Goal: Task Accomplishment & Management: Manage account settings

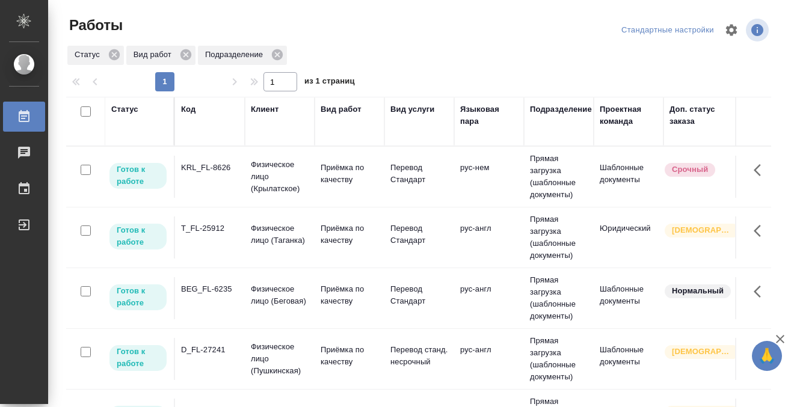
click at [209, 171] on div "KRL_FL-8626" at bounding box center [210, 168] width 58 height 12
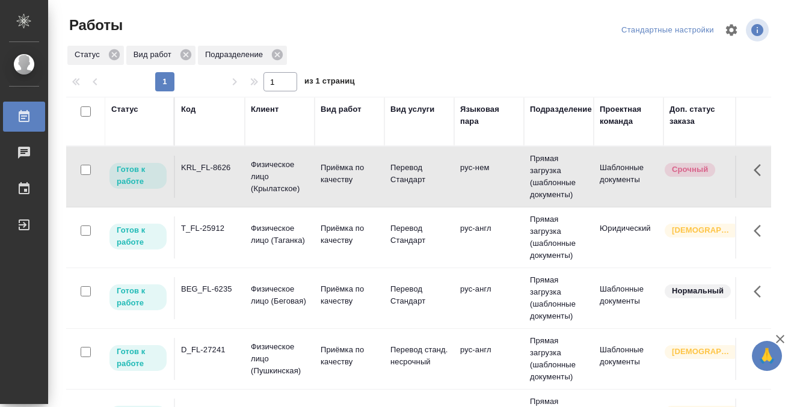
click at [209, 172] on div "KRL_FL-8626" at bounding box center [210, 168] width 58 height 12
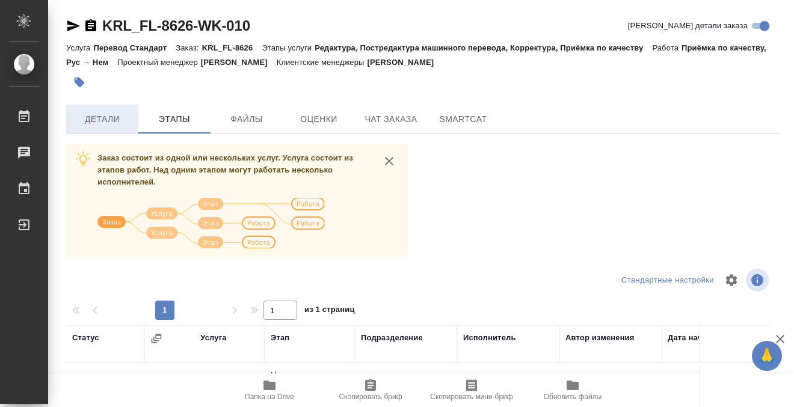
click at [112, 106] on button "Детали" at bounding box center [102, 119] width 72 height 29
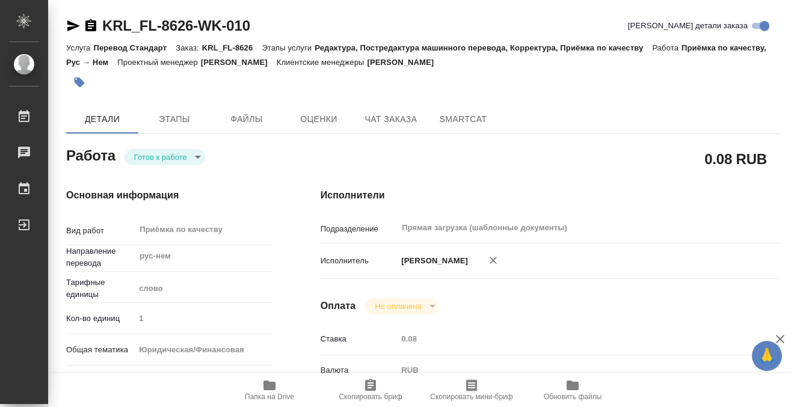
type textarea "x"
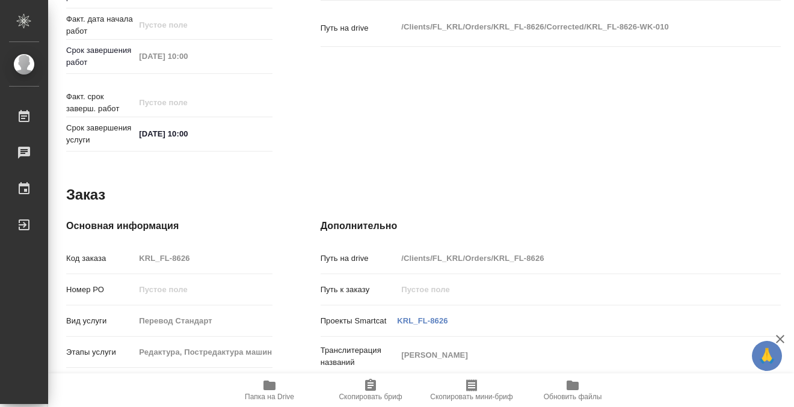
type textarea "x"
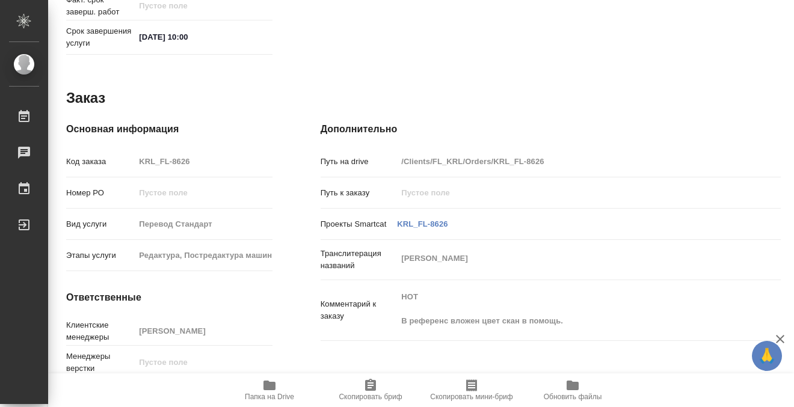
scroll to position [643, 0]
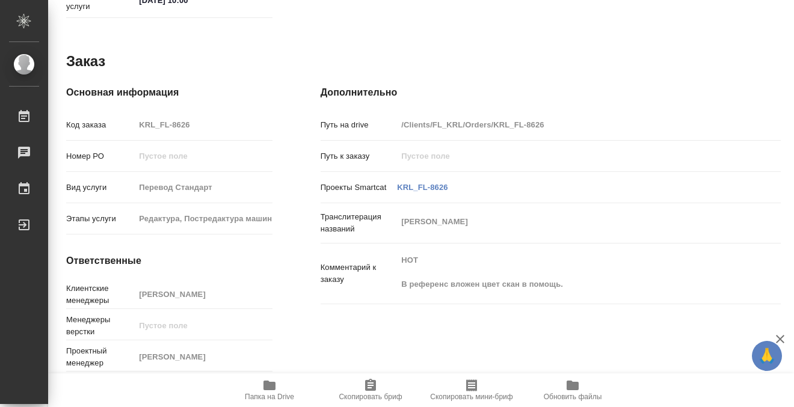
click at [266, 387] on icon "button" at bounding box center [269, 386] width 12 height 10
click at [265, 383] on icon "button" at bounding box center [269, 386] width 12 height 10
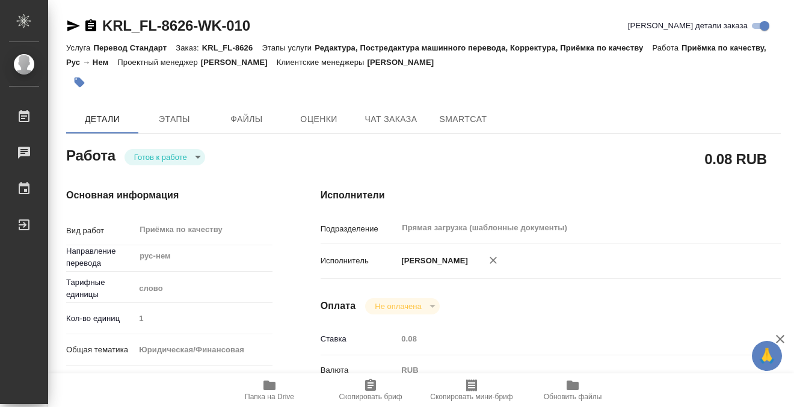
click at [81, 79] on icon "button" at bounding box center [80, 83] width 10 height 10
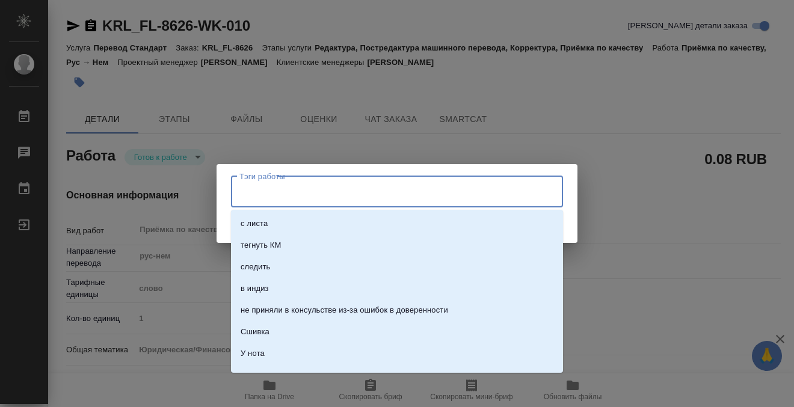
click at [269, 188] on input "Тэги работы" at bounding box center [385, 192] width 298 height 20
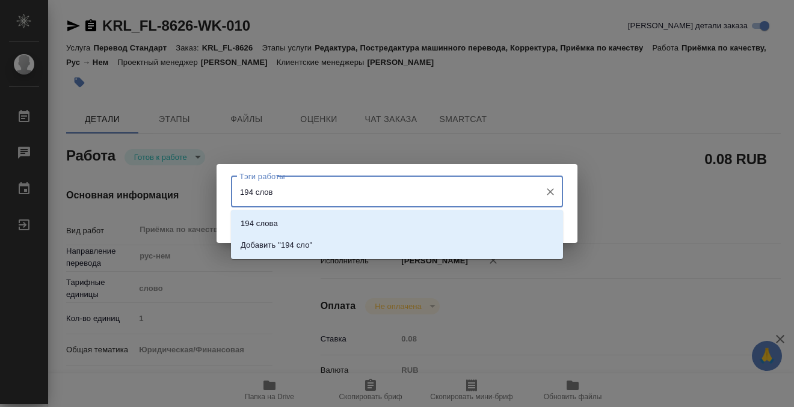
type input "194 слова"
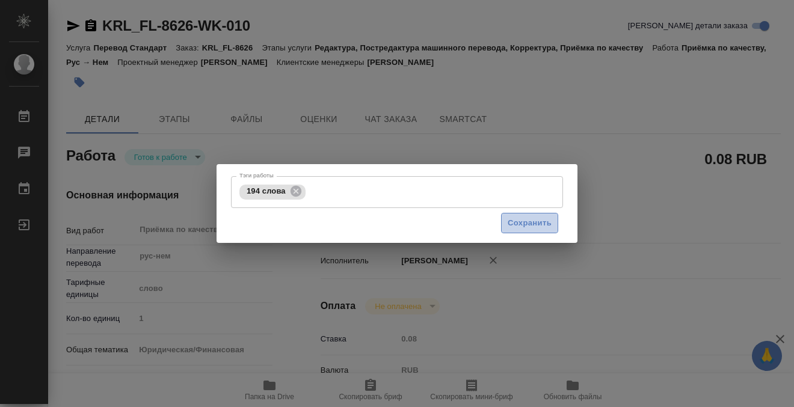
click at [550, 223] on span "Сохранить" at bounding box center [530, 224] width 44 height 14
type input "readyForWork"
type textarea "Приёмка по качеству"
type textarea "x"
type input "рус-нем"
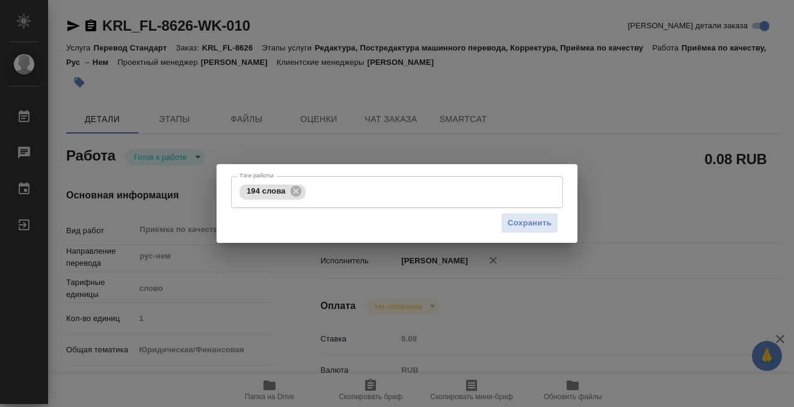
type input "5a8b1489cc6b4906c91bfd90"
type input "1"
type input "yr-fn"
type input "5a8b8b956a9677013d343cfe"
checkbox input "true"
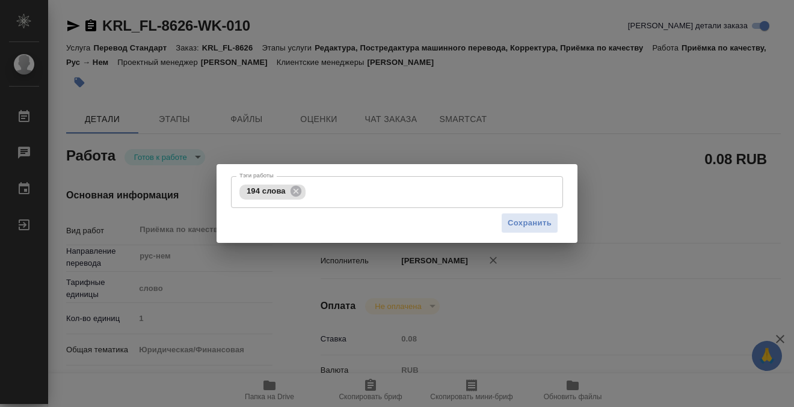
type input "20.08.2025 11:40"
type input "25.08.2025 10:00"
type input "Прямая загрузка (шаблонные документы)"
type input "notPayed"
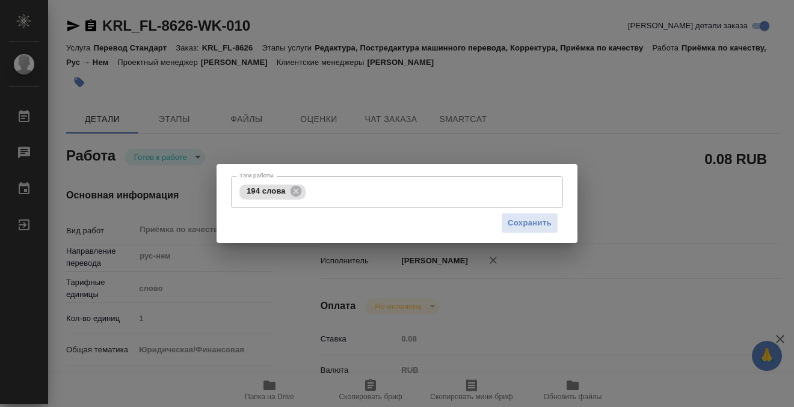
type input "0.08"
type input "RUB"
type input "[PERSON_NAME]"
type textarea "x"
type textarea "/Clients/FL_KRL/Orders/KRL_FL-8626/Corrected/KRL_FL-8626-WK-010"
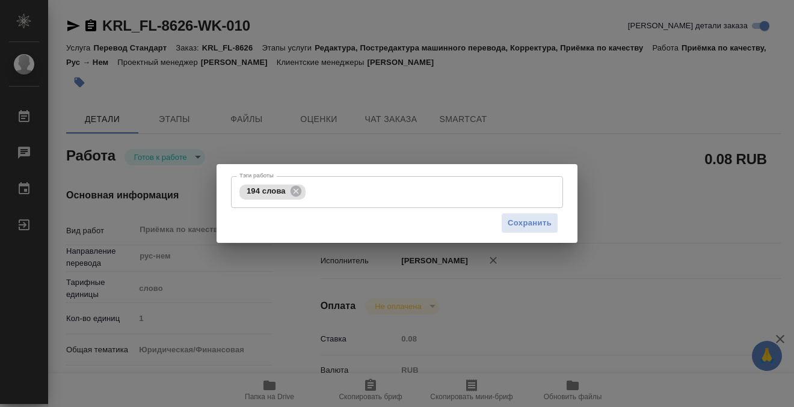
type textarea "x"
type input "KRL_FL-8626"
type input "Перевод Стандарт"
type input "Редактура, Постредактура машинного перевода, Корректура, Приёмка по качеству"
type input "Касымов Тимур"
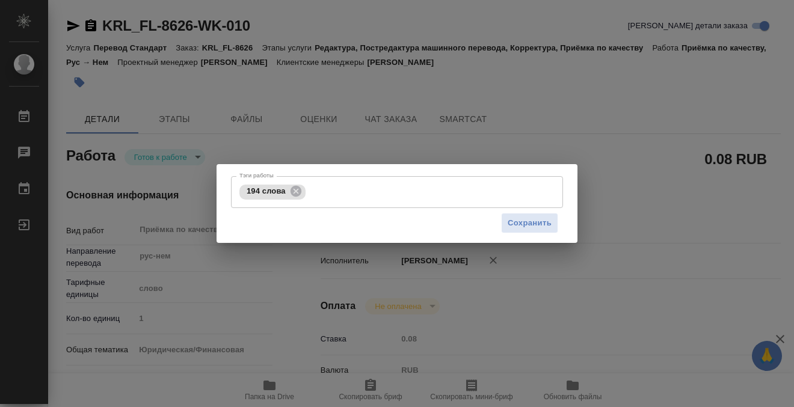
type input "/Clients/FL_KRL/Orders/KRL_FL-8626"
type textarea "BÄUERLE ARTEM"
type textarea "x"
type textarea "НОТ В референс вложен цвет скан в помощь."
type textarea "x"
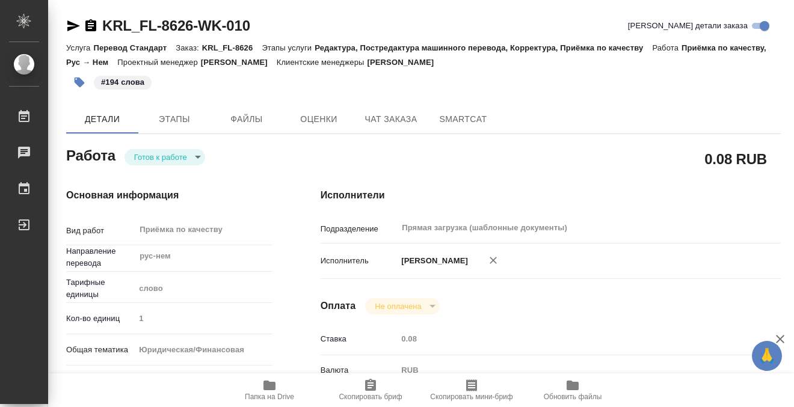
type textarea "x"
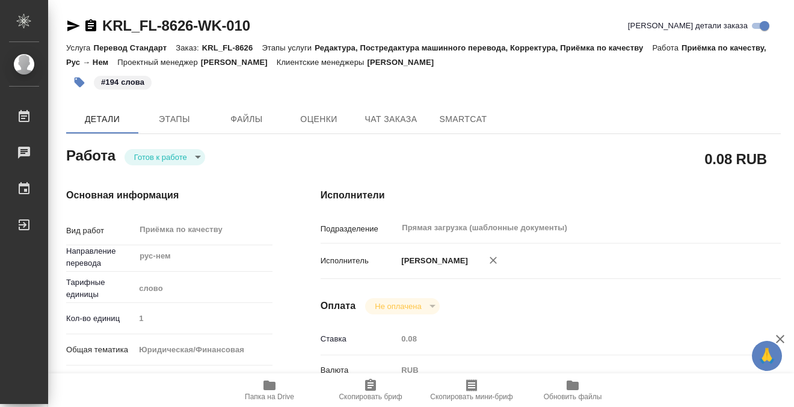
click at [192, 160] on body "🙏 .cls-1 fill:#fff; AWATERA Kobzeva Elizaveta Работы 0 Чаты График Выйти KRL_FL…" at bounding box center [397, 203] width 794 height 407
type textarea "x"
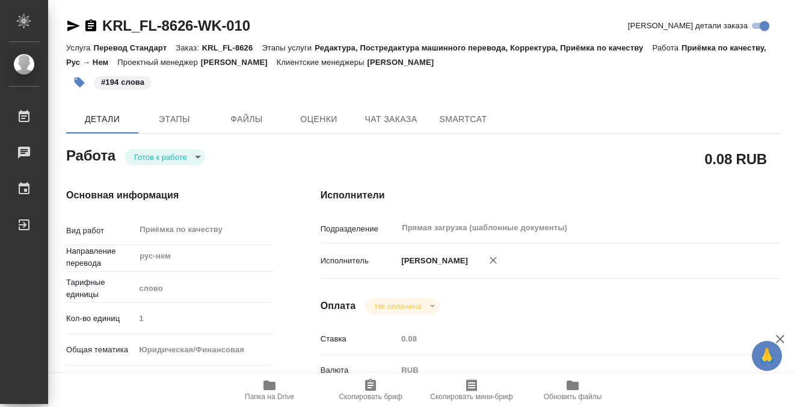
type textarea "x"
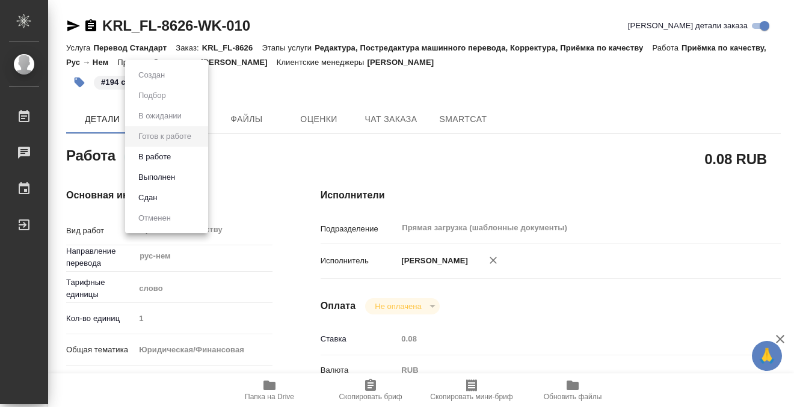
click at [190, 174] on li "Выполнен" at bounding box center [166, 177] width 83 height 20
type textarea "x"
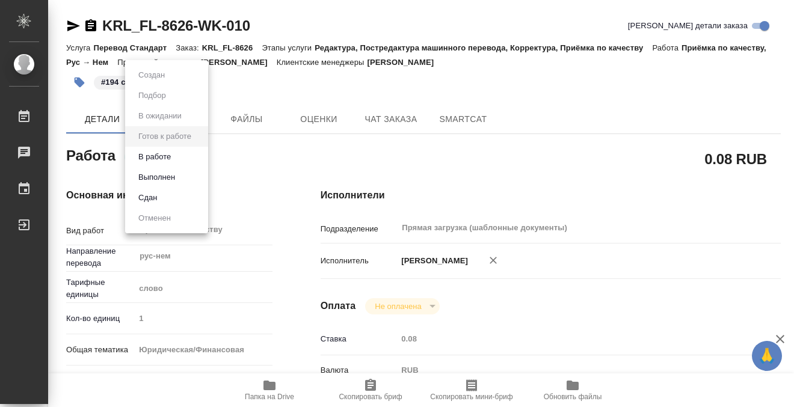
type textarea "x"
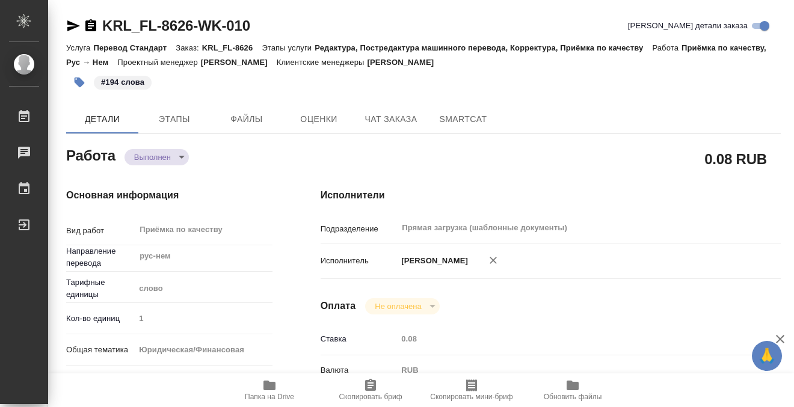
type textarea "x"
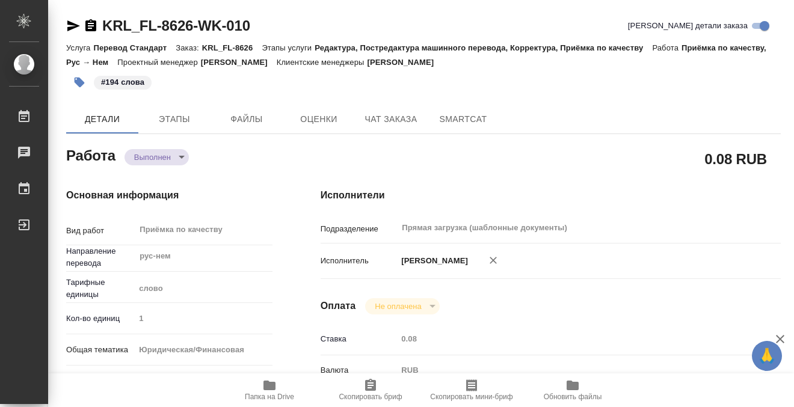
type textarea "x"
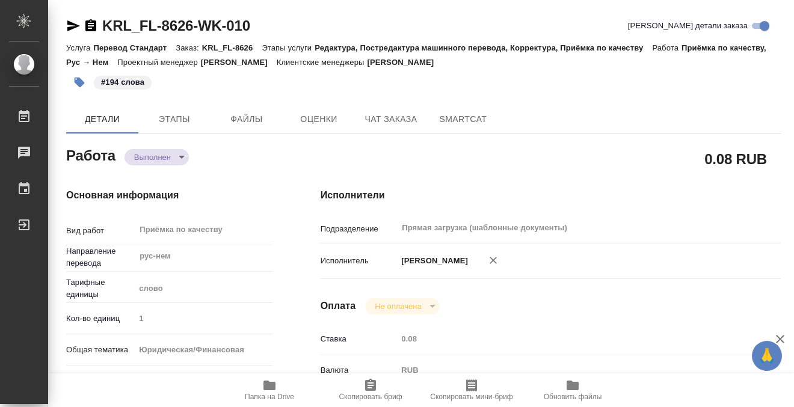
click at [94, 23] on icon "button" at bounding box center [90, 25] width 11 height 12
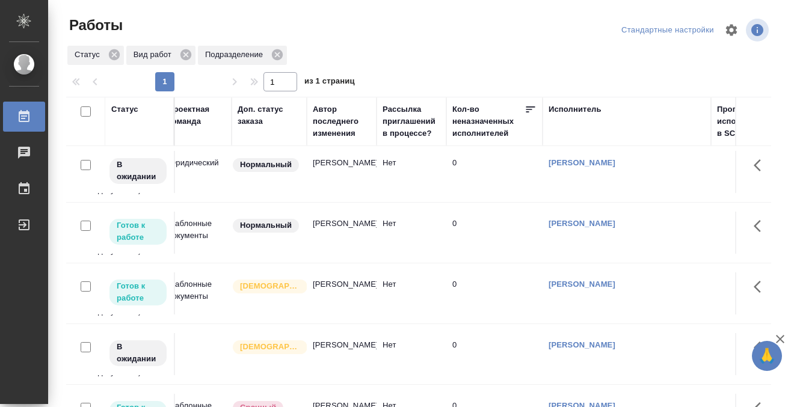
scroll to position [369, 0]
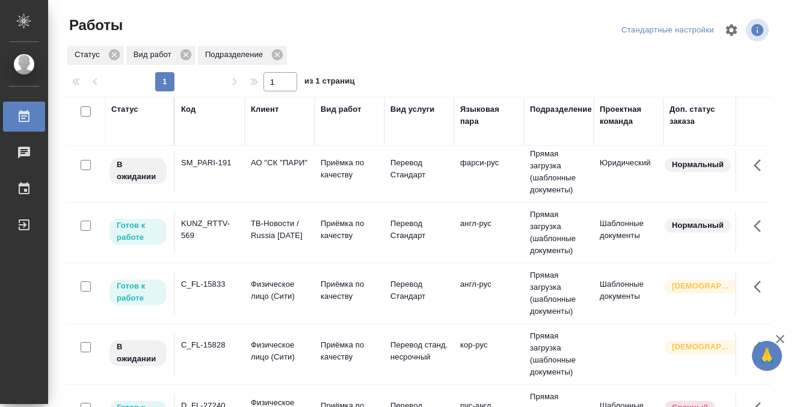
click at [215, 240] on div "KUNZ_RTTV-569" at bounding box center [210, 230] width 58 height 24
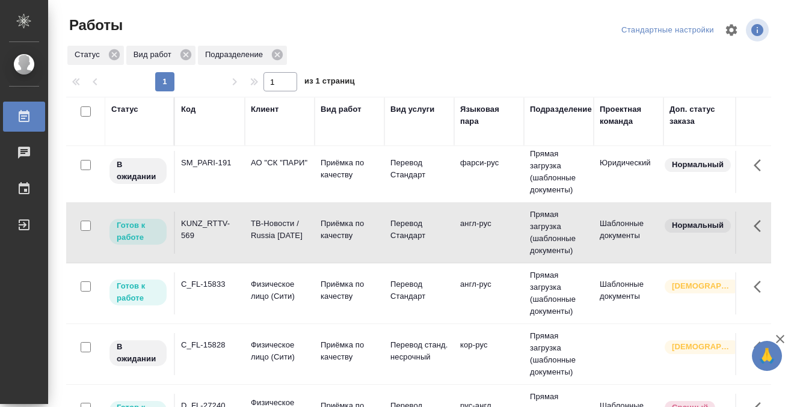
click at [215, 240] on div "KUNZ_RTTV-569" at bounding box center [210, 230] width 58 height 24
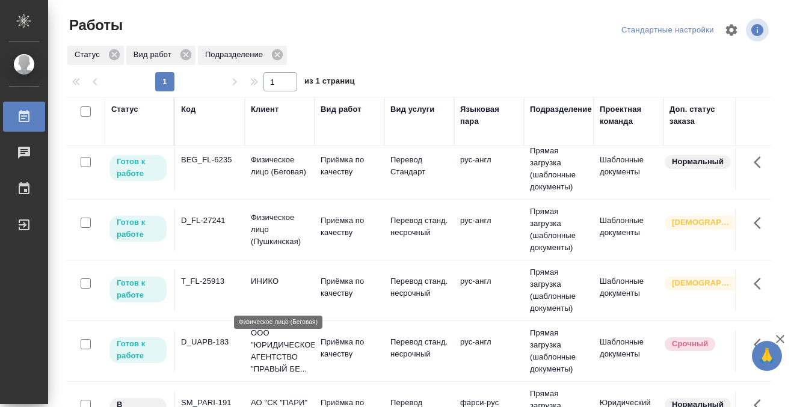
scroll to position [0, 0]
